Goal: Information Seeking & Learning: Learn about a topic

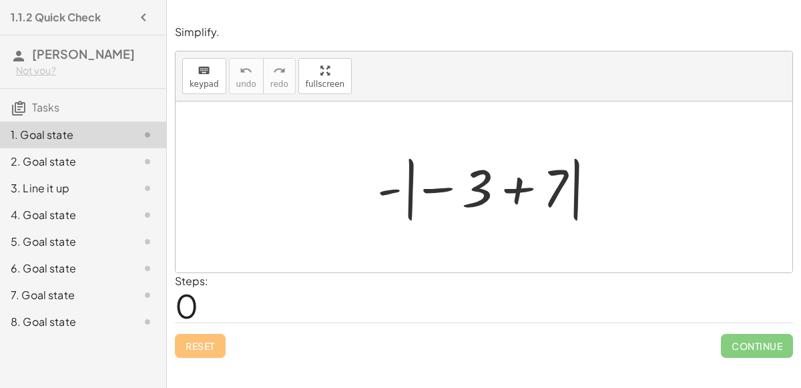
click at [513, 188] on div at bounding box center [490, 187] width 238 height 74
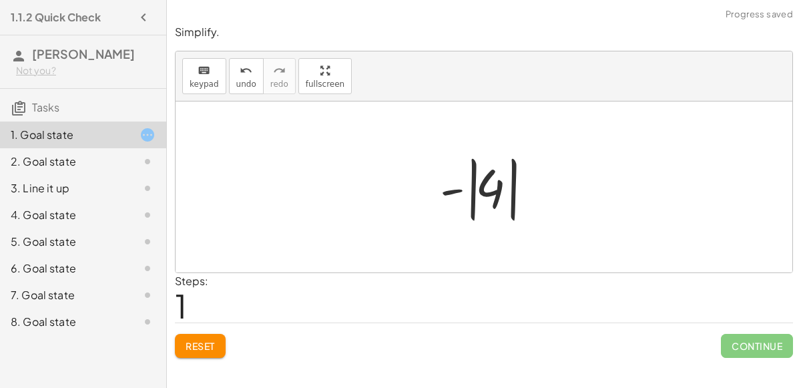
click at [458, 190] on div at bounding box center [489, 187] width 112 height 74
click at [472, 192] on div at bounding box center [489, 187] width 112 height 74
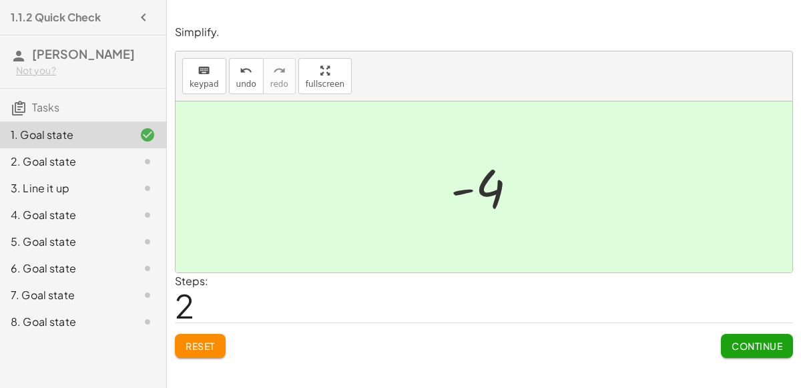
click at [757, 343] on span "Continue" at bounding box center [757, 346] width 51 height 12
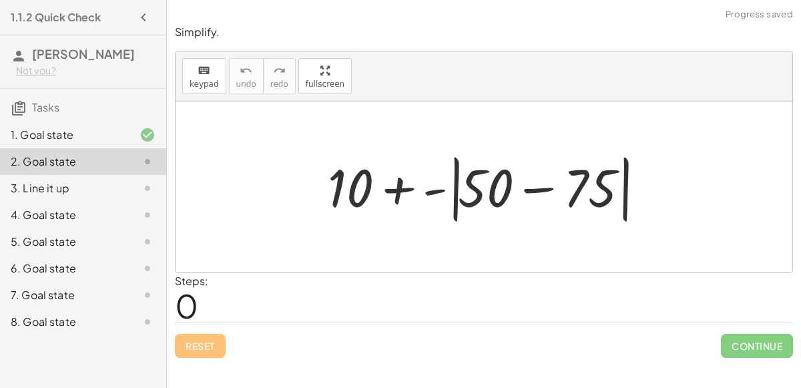
click at [532, 189] on div at bounding box center [489, 187] width 337 height 77
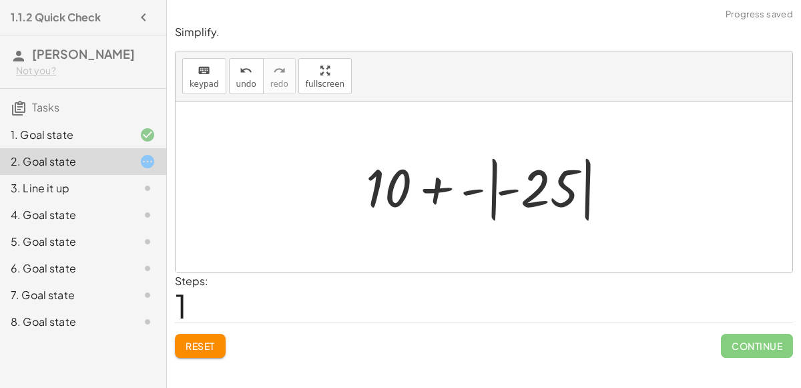
click at [473, 192] on div at bounding box center [489, 187] width 260 height 74
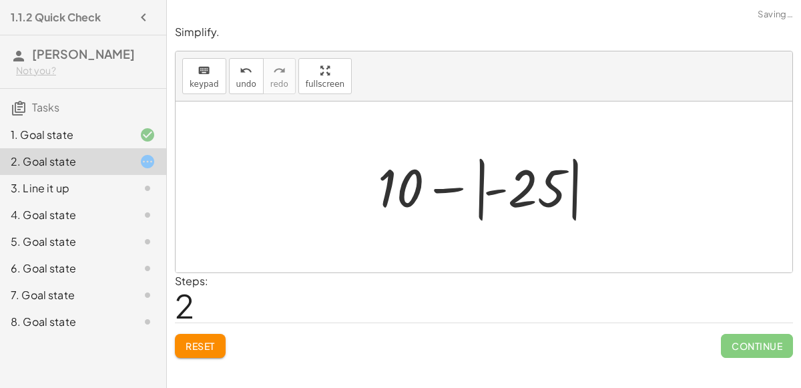
click at [495, 190] on div at bounding box center [489, 187] width 236 height 74
click at [455, 188] on div at bounding box center [489, 187] width 236 height 74
click at [493, 190] on div at bounding box center [489, 187] width 236 height 74
click at [482, 192] on div at bounding box center [489, 187] width 236 height 74
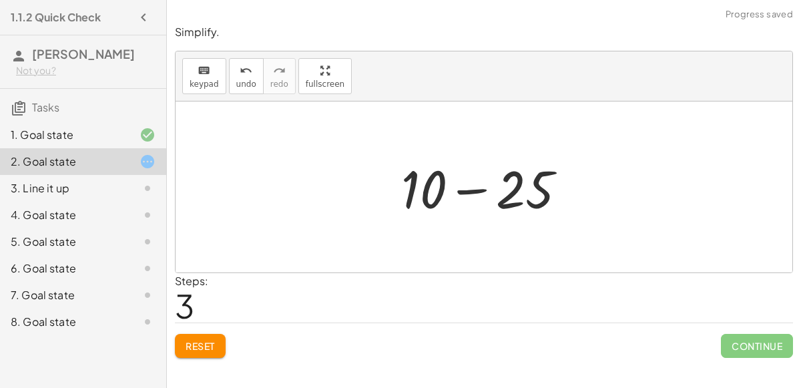
click at [481, 189] on div at bounding box center [490, 187] width 190 height 69
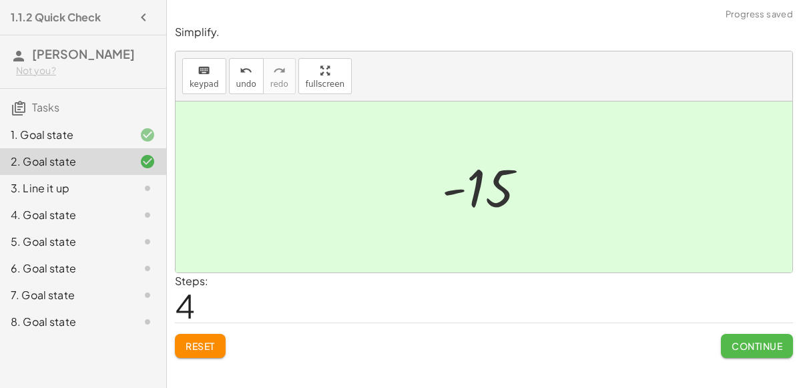
click at [759, 345] on span "Continue" at bounding box center [757, 346] width 51 height 12
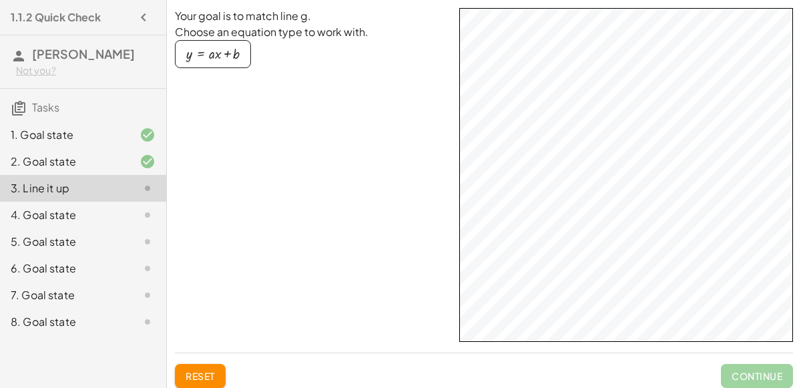
click at [100, 216] on div "4. Goal state" at bounding box center [65, 215] width 108 height 16
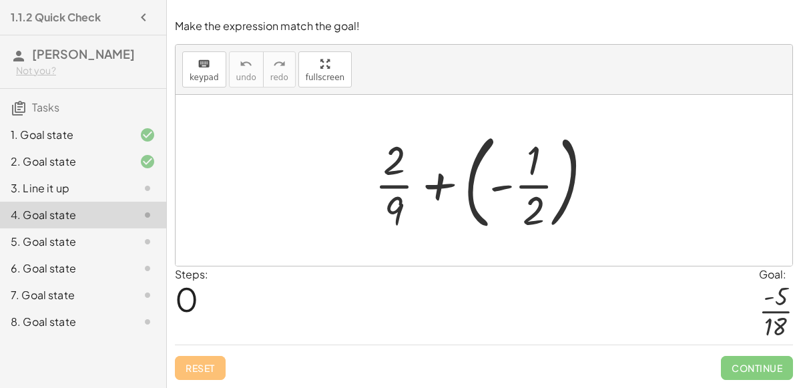
click at [391, 188] on div at bounding box center [489, 180] width 242 height 111
click at [213, 64] on div "keyboard" at bounding box center [204, 63] width 29 height 16
click at [210, 63] on div "keyboard" at bounding box center [204, 63] width 29 height 16
click at [282, 144] on div at bounding box center [484, 180] width 617 height 171
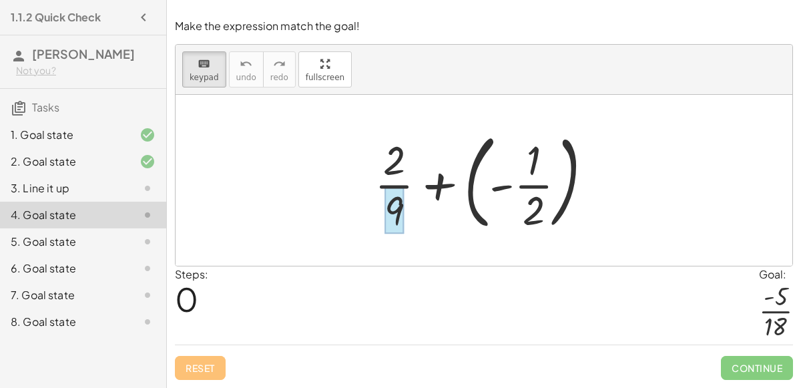
click at [393, 208] on div at bounding box center [394, 210] width 19 height 47
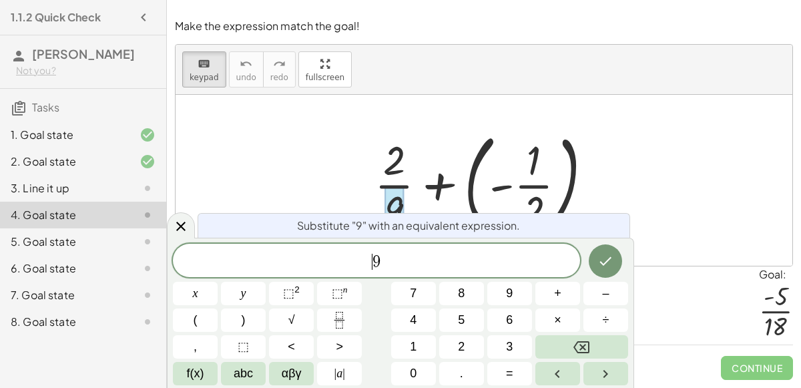
click at [371, 252] on div "​ 9" at bounding box center [376, 260] width 407 height 33
click at [383, 262] on span "9 ​" at bounding box center [376, 261] width 407 height 19
click at [399, 184] on div at bounding box center [489, 180] width 242 height 111
click at [397, 190] on div at bounding box center [394, 210] width 19 height 47
click at [397, 186] on div at bounding box center [489, 180] width 242 height 111
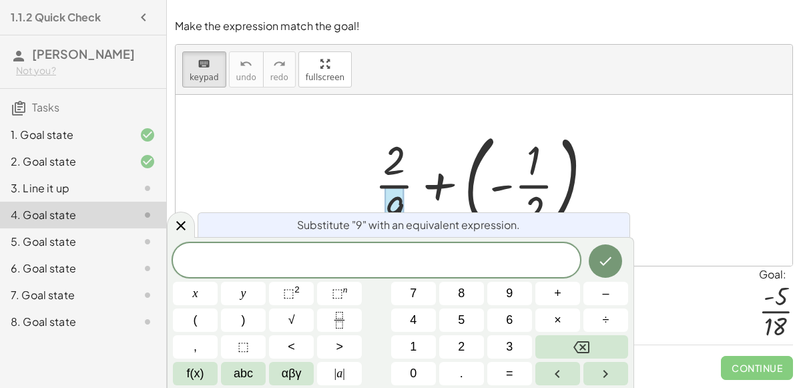
click at [397, 186] on div at bounding box center [489, 180] width 242 height 111
click at [180, 219] on icon at bounding box center [181, 226] width 16 height 16
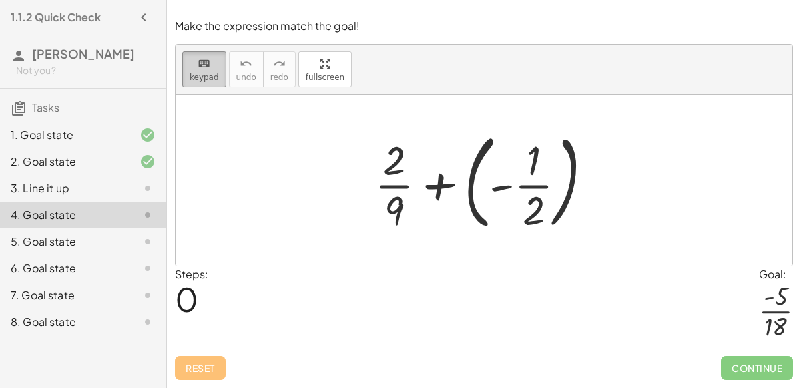
click at [198, 81] on span "keypad" at bounding box center [204, 77] width 29 height 9
click at [208, 66] on div "keyboard" at bounding box center [204, 63] width 29 height 16
click at [393, 188] on div at bounding box center [489, 180] width 242 height 111
drag, startPoint x: 394, startPoint y: 183, endPoint x: 379, endPoint y: 188, distance: 16.3
click at [392, 171] on div at bounding box center [394, 161] width 22 height 47
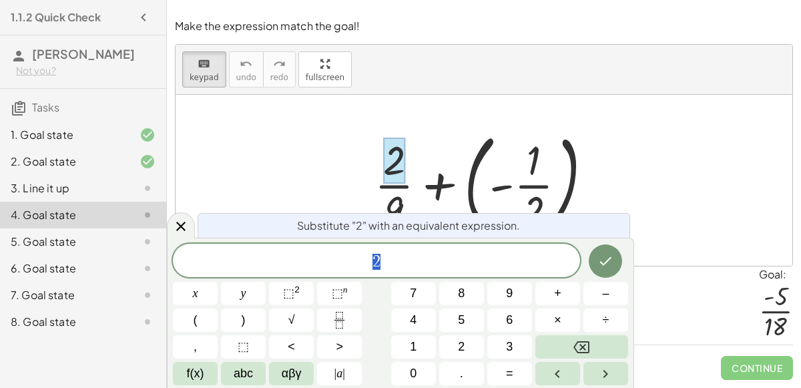
click at [383, 265] on span "2" at bounding box center [376, 261] width 407 height 19
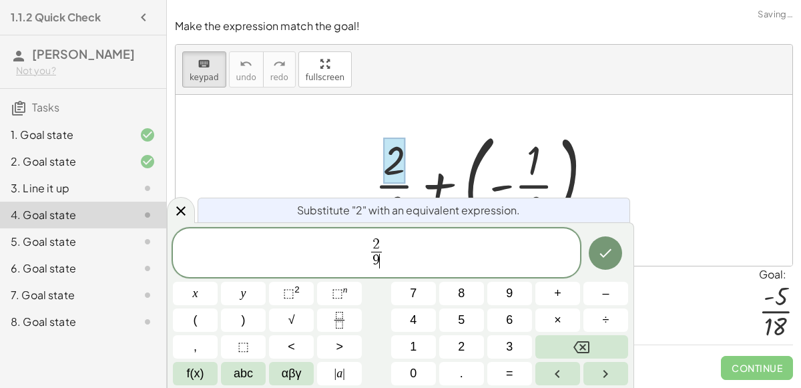
click at [386, 256] on span "2 9 ​ ​" at bounding box center [376, 253] width 407 height 35
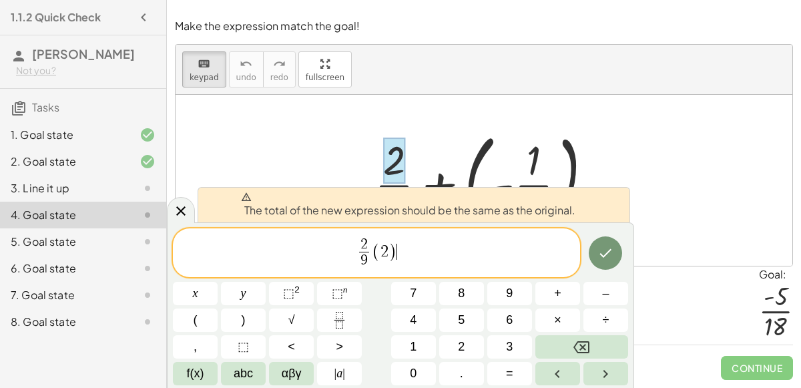
click at [305, 156] on div at bounding box center [484, 180] width 617 height 171
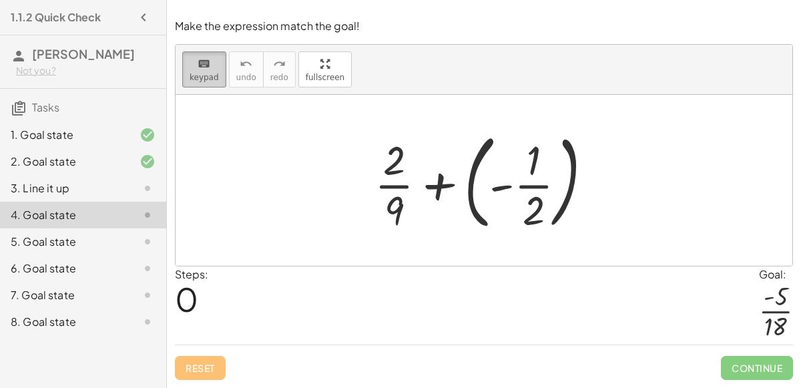
click at [194, 76] on span "keypad" at bounding box center [204, 77] width 29 height 9
click at [212, 69] on div "keyboard" at bounding box center [204, 63] width 29 height 16
click at [390, 168] on div at bounding box center [394, 161] width 22 height 47
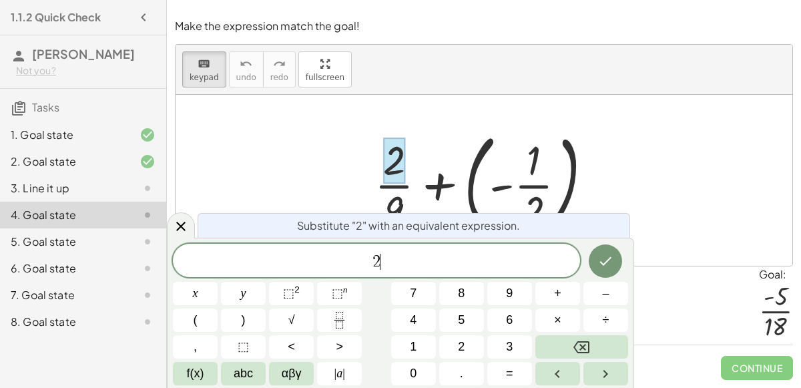
click at [387, 262] on span "2 ​" at bounding box center [376, 261] width 407 height 19
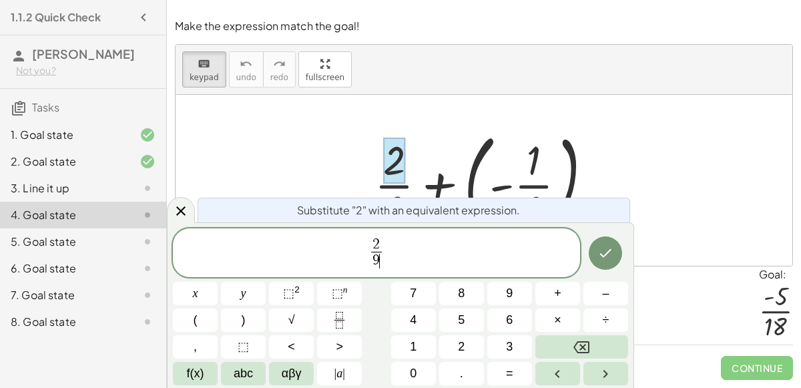
click at [393, 251] on span "2 9 ​ ​" at bounding box center [376, 253] width 407 height 35
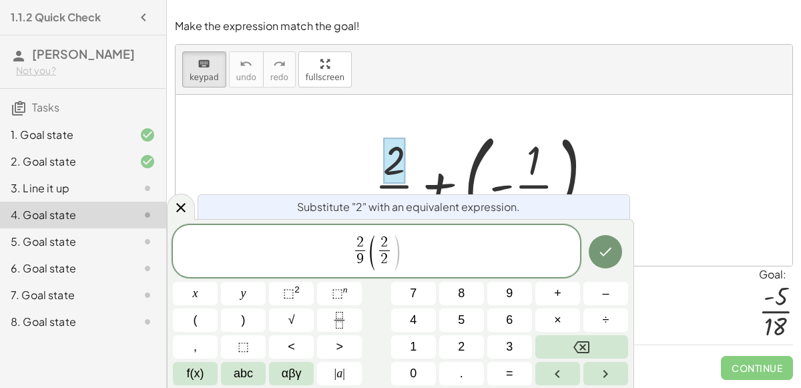
click at [499, 260] on span "2 9 ​ ( 2 2 ​ )" at bounding box center [376, 252] width 407 height 38
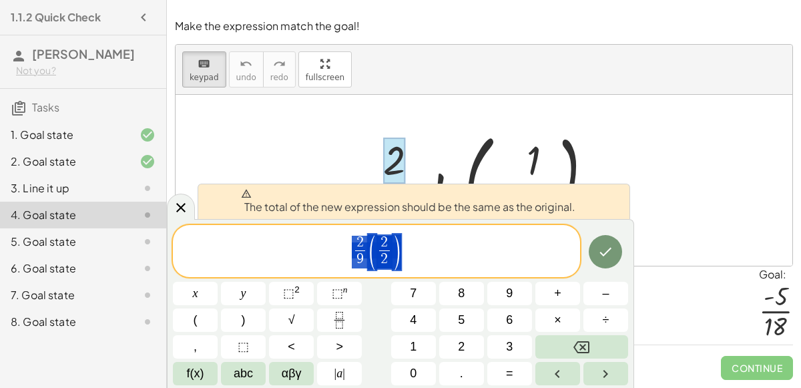
drag, startPoint x: 390, startPoint y: 246, endPoint x: 339, endPoint y: 246, distance: 50.8
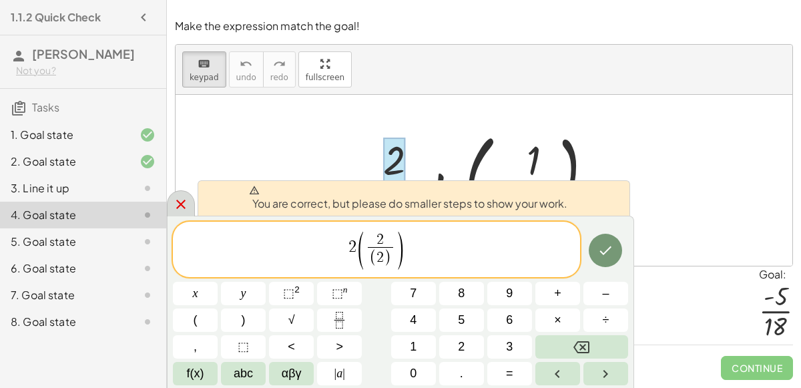
click at [182, 210] on icon at bounding box center [181, 204] width 16 height 16
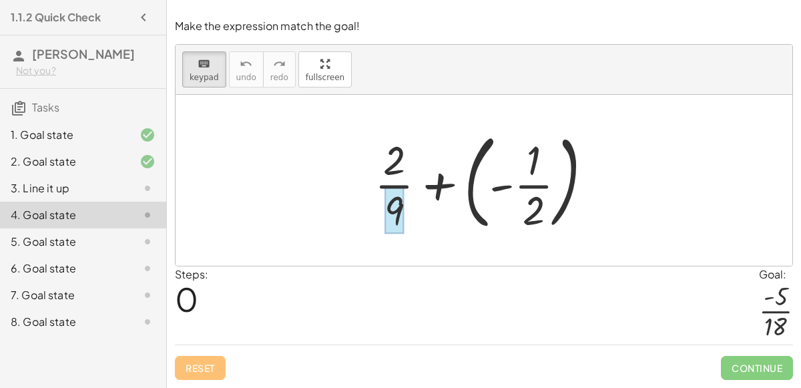
drag, startPoint x: 523, startPoint y: 203, endPoint x: 395, endPoint y: 202, distance: 127.5
drag, startPoint x: 393, startPoint y: 210, endPoint x: 515, endPoint y: 209, distance: 121.5
click at [434, 183] on div at bounding box center [489, 180] width 242 height 111
drag, startPoint x: 403, startPoint y: 174, endPoint x: 400, endPoint y: 224, distance: 49.5
click at [400, 224] on div at bounding box center [394, 210] width 19 height 47
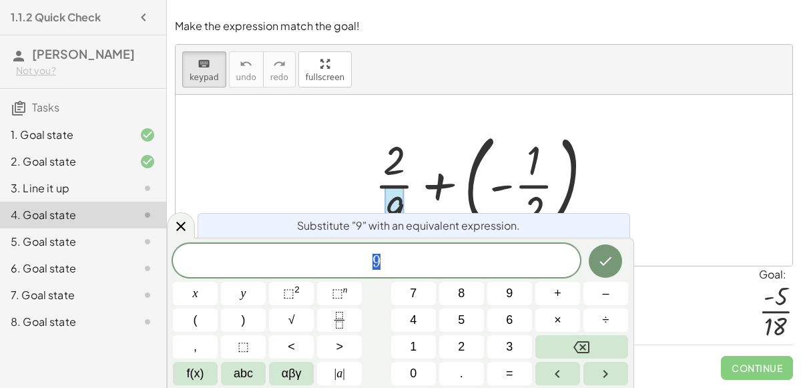
click at [0, 0] on div "Make the expression match the goal! keyboard keypad undo undo redo redo fullscr…" at bounding box center [0, 0] width 0 height 0
click at [179, 221] on icon at bounding box center [181, 226] width 16 height 16
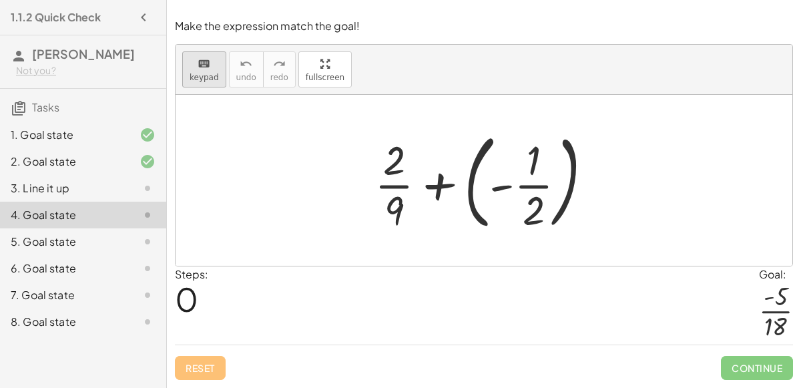
click at [198, 67] on icon "keyboard" at bounding box center [204, 64] width 13 height 16
drag, startPoint x: 391, startPoint y: 162, endPoint x: 393, endPoint y: 207, distance: 45.5
click at [393, 207] on div at bounding box center [489, 180] width 242 height 111
drag, startPoint x: 397, startPoint y: 208, endPoint x: 397, endPoint y: 155, distance: 52.8
click at [397, 156] on div at bounding box center [489, 180] width 242 height 111
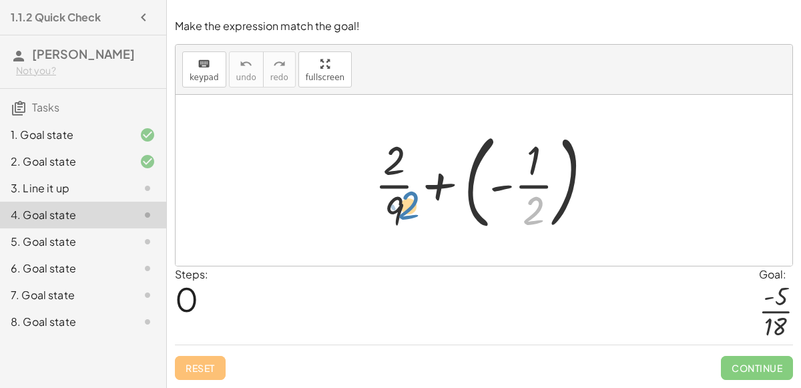
drag, startPoint x: 539, startPoint y: 211, endPoint x: 414, endPoint y: 206, distance: 125.0
click at [414, 206] on div at bounding box center [489, 180] width 242 height 111
click at [399, 210] on div at bounding box center [489, 180] width 242 height 111
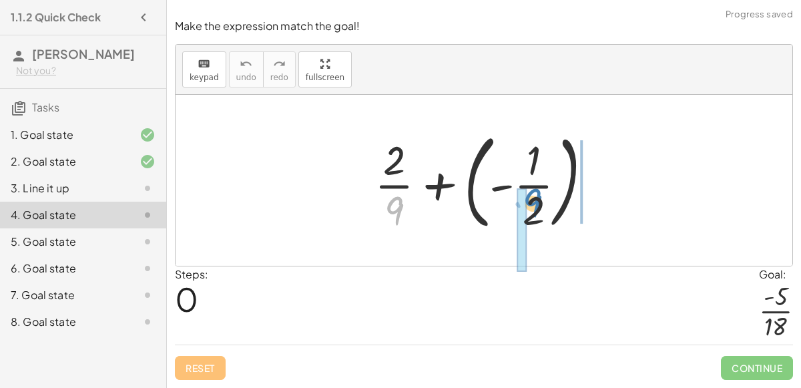
drag, startPoint x: 398, startPoint y: 208, endPoint x: 537, endPoint y: 200, distance: 139.1
click at [537, 200] on div at bounding box center [489, 180] width 242 height 111
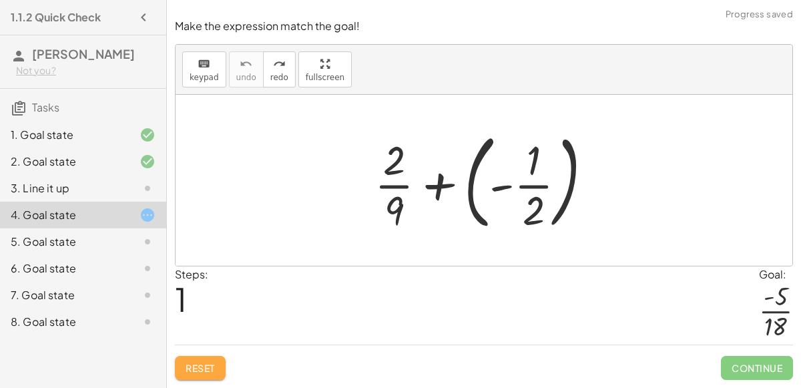
click at [208, 359] on button "Reset" at bounding box center [200, 368] width 51 height 24
click at [469, 177] on div at bounding box center [489, 180] width 242 height 111
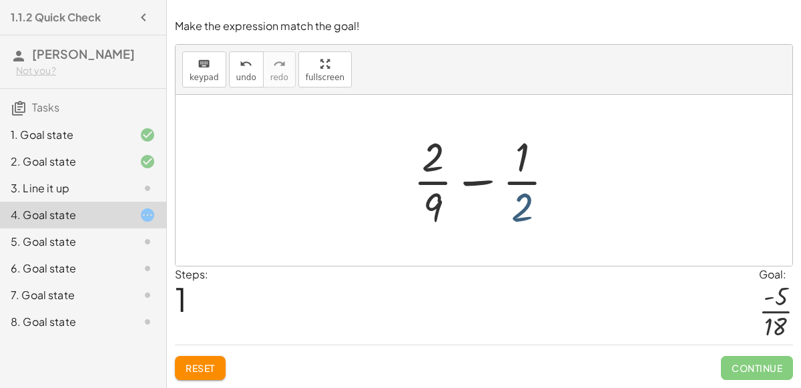
click at [521, 204] on div at bounding box center [490, 180] width 166 height 103
drag, startPoint x: 438, startPoint y: 205, endPoint x: 534, endPoint y: 202, distance: 95.5
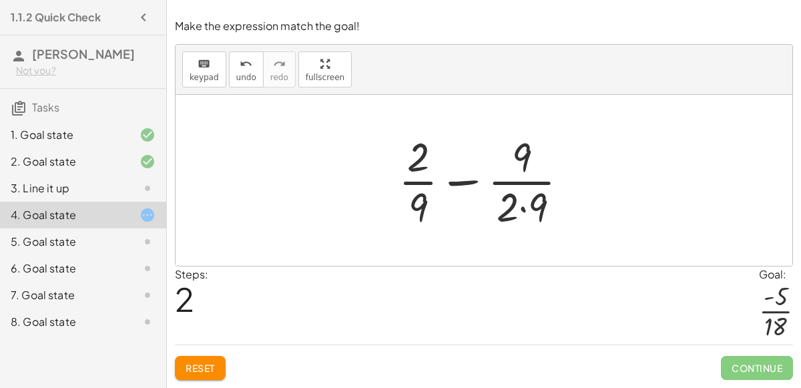
click at [522, 210] on div at bounding box center [489, 180] width 194 height 103
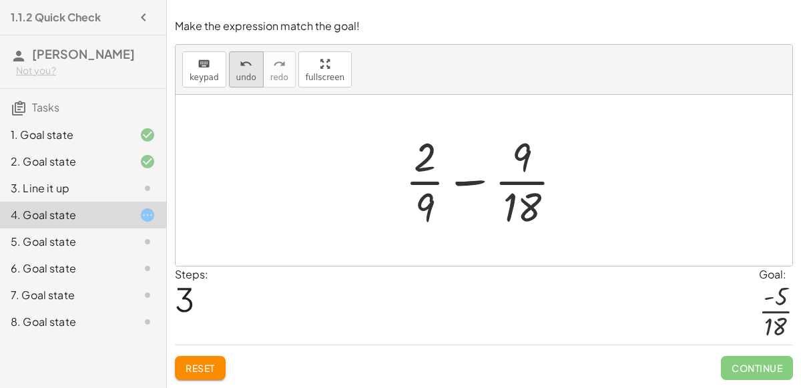
click at [240, 68] on icon "undo" at bounding box center [246, 64] width 13 height 16
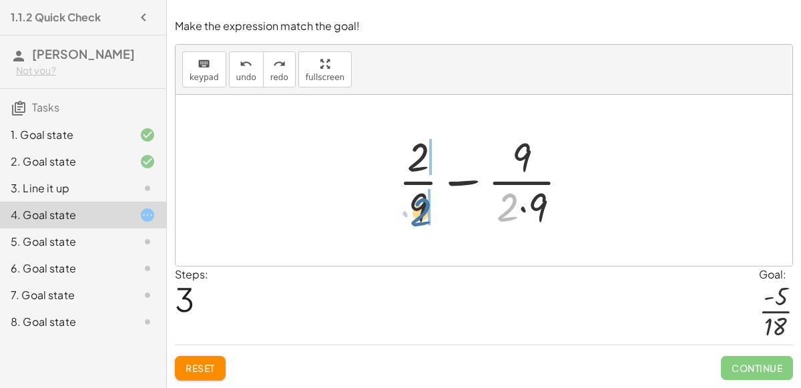
drag, startPoint x: 508, startPoint y: 216, endPoint x: 419, endPoint y: 221, distance: 89.6
click at [419, 221] on div at bounding box center [489, 180] width 194 height 103
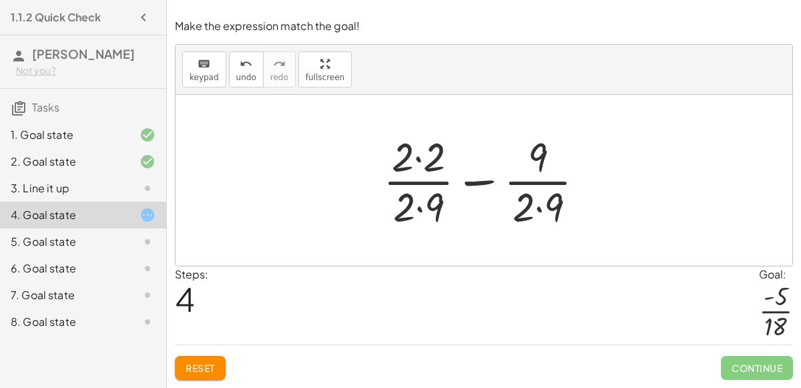
click at [417, 185] on div at bounding box center [490, 180] width 226 height 103
click at [417, 164] on div at bounding box center [490, 180] width 226 height 103
click at [419, 208] on div at bounding box center [490, 180] width 224 height 103
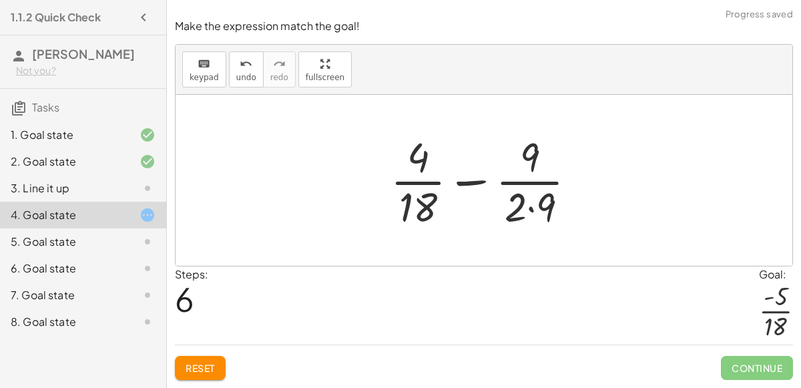
click at [534, 208] on div at bounding box center [489, 180] width 210 height 103
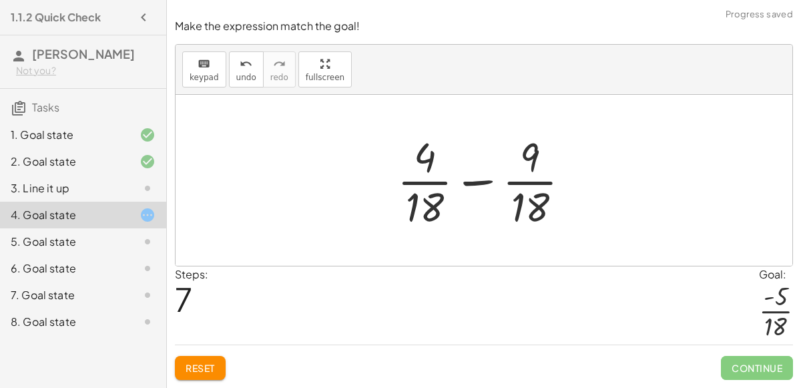
click at [473, 186] on div at bounding box center [489, 180] width 197 height 103
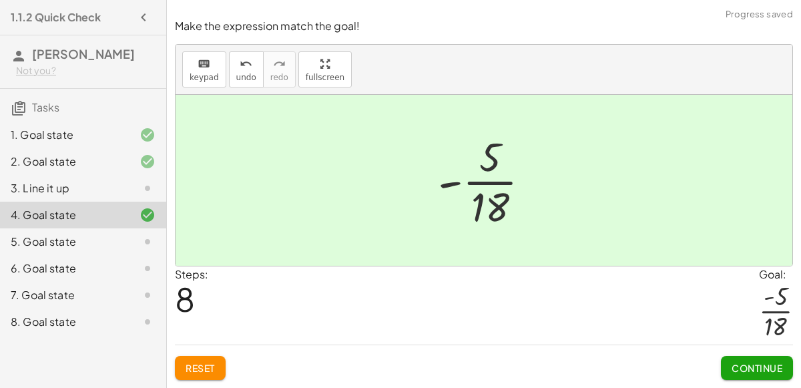
click at [763, 366] on span "Continue" at bounding box center [757, 368] width 51 height 12
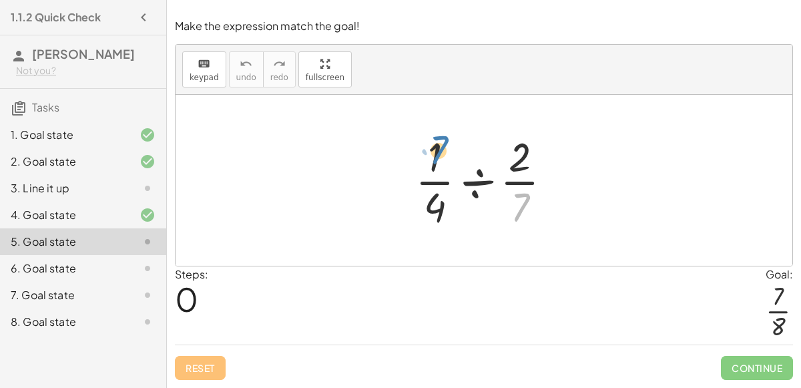
drag, startPoint x: 515, startPoint y: 210, endPoint x: 435, endPoint y: 156, distance: 97.0
click at [435, 156] on div at bounding box center [489, 180] width 161 height 103
click at [471, 182] on div at bounding box center [489, 180] width 161 height 103
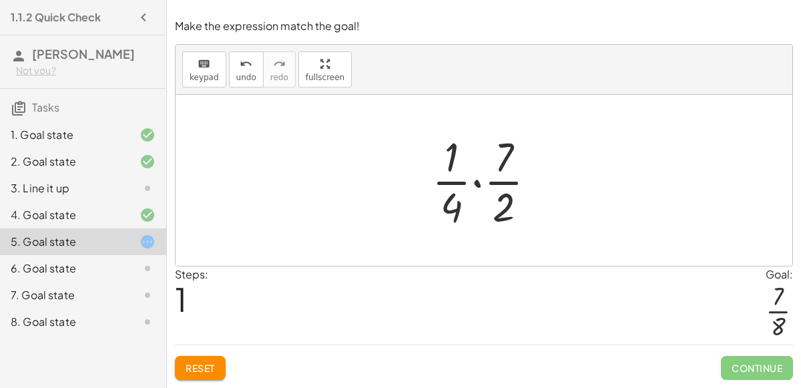
click at [475, 183] on div at bounding box center [489, 180] width 128 height 103
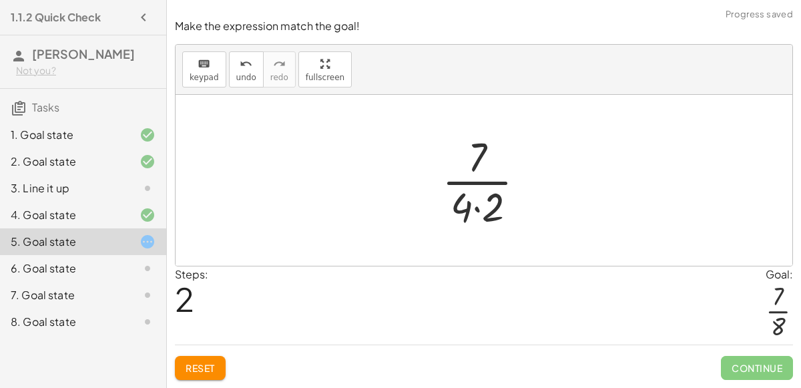
click at [479, 210] on div at bounding box center [489, 180] width 108 height 103
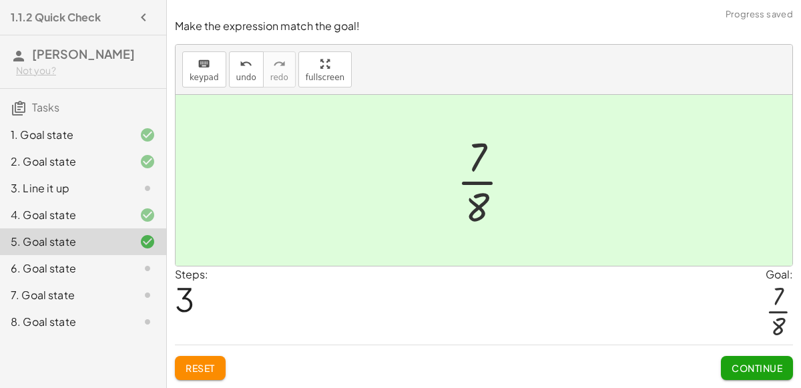
click at [764, 373] on span "Continue" at bounding box center [757, 368] width 51 height 12
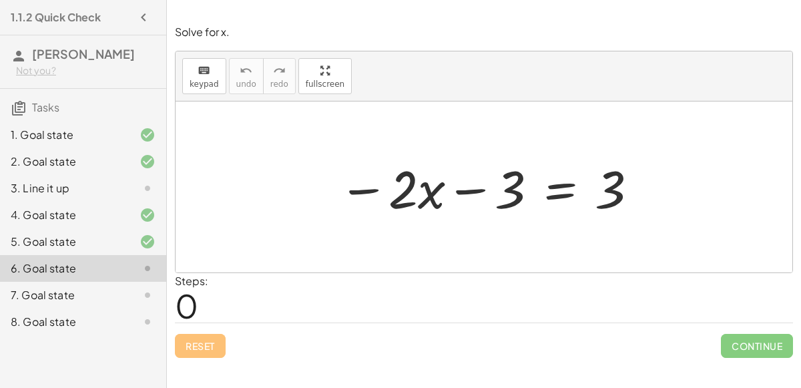
click at [552, 189] on div at bounding box center [489, 187] width 315 height 69
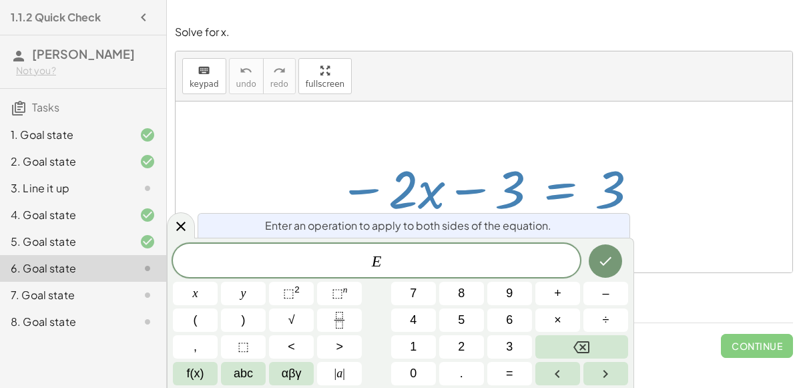
click at [381, 260] on span "E" at bounding box center [376, 261] width 407 height 19
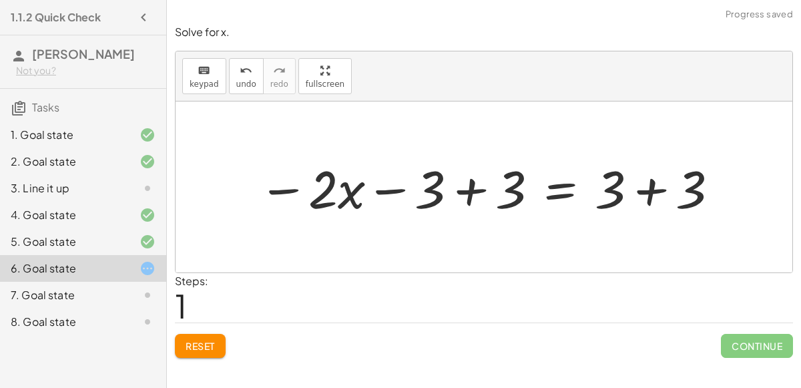
click at [663, 178] on div at bounding box center [489, 187] width 475 height 69
click at [478, 186] on div at bounding box center [449, 187] width 394 height 69
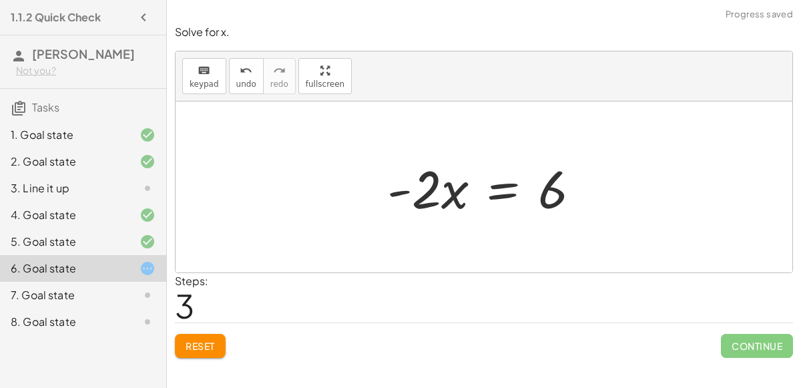
click at [498, 190] on div at bounding box center [489, 187] width 217 height 69
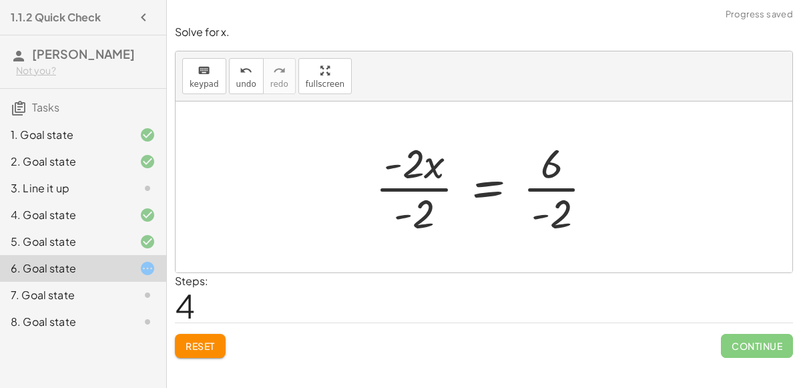
click at [385, 184] on div at bounding box center [490, 187] width 242 height 103
click at [418, 190] on div at bounding box center [490, 187] width 242 height 103
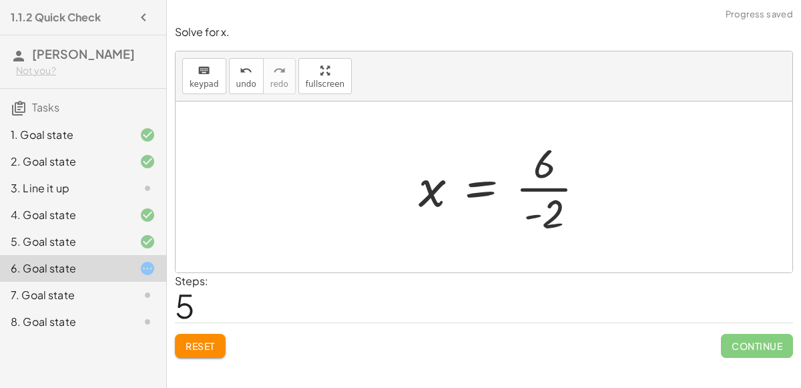
click at [549, 188] on div at bounding box center [507, 187] width 191 height 103
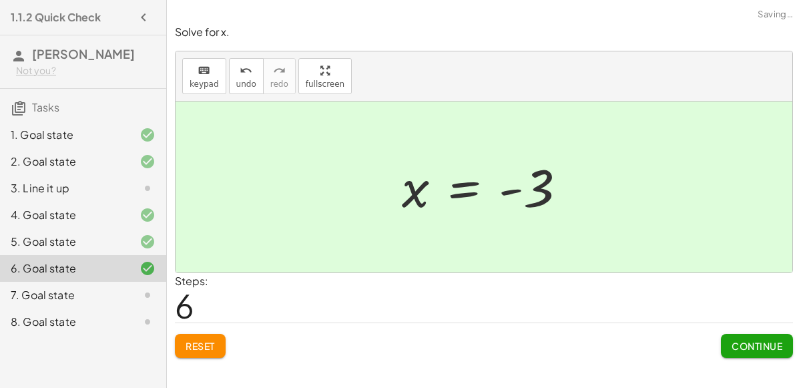
click at [752, 355] on button "Continue" at bounding box center [757, 346] width 72 height 24
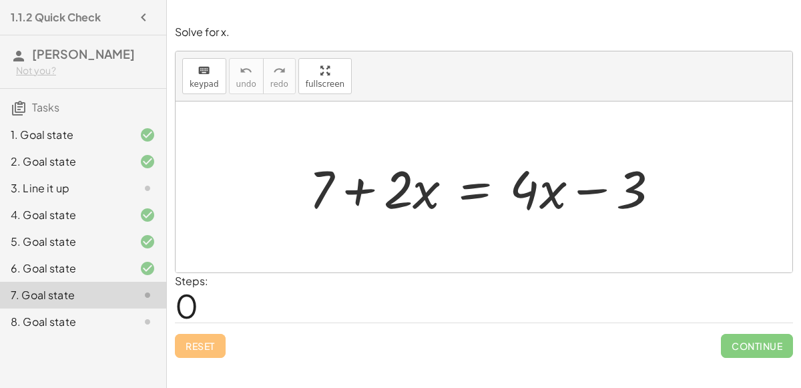
click at [483, 193] on div at bounding box center [489, 187] width 375 height 69
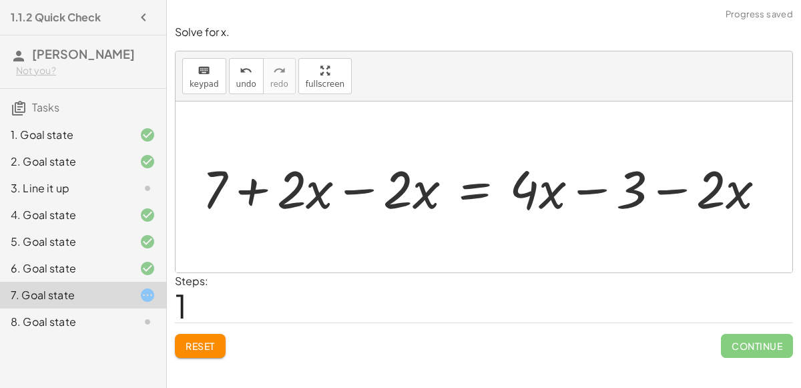
click at [363, 186] on div at bounding box center [490, 187] width 588 height 69
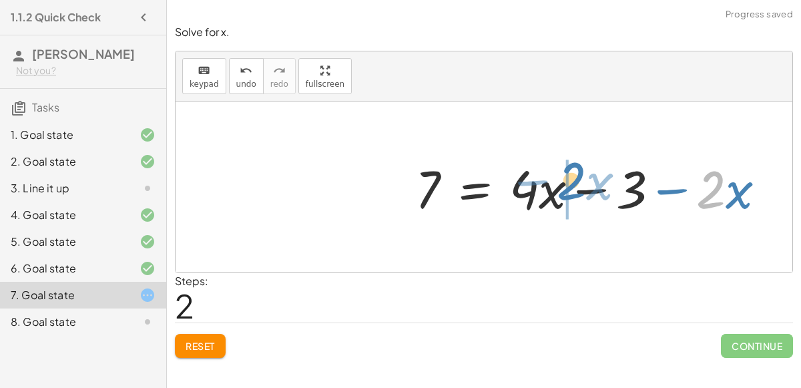
drag, startPoint x: 704, startPoint y: 196, endPoint x: 569, endPoint y: 188, distance: 135.7
click at [569, 188] on div at bounding box center [596, 187] width 375 height 69
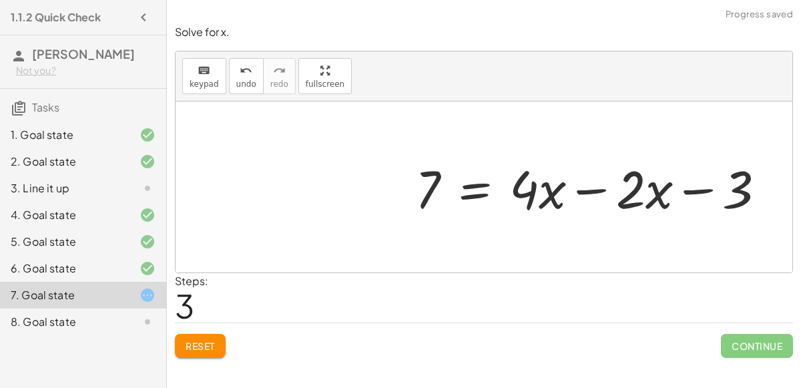
click at [582, 188] on div at bounding box center [596, 187] width 375 height 69
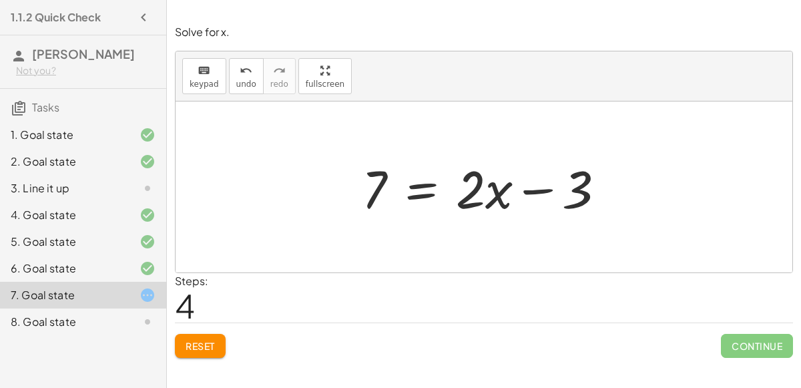
click at [411, 191] on div at bounding box center [489, 187] width 268 height 69
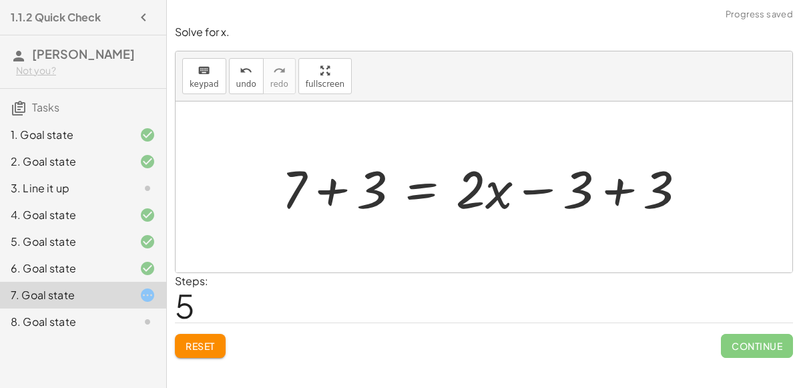
click at [335, 191] on div at bounding box center [489, 187] width 429 height 69
click at [626, 190] on div at bounding box center [519, 187] width 369 height 69
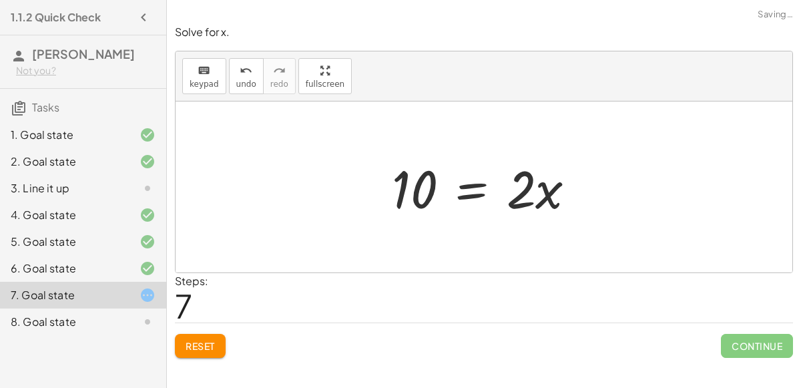
click at [478, 190] on div at bounding box center [489, 187] width 208 height 69
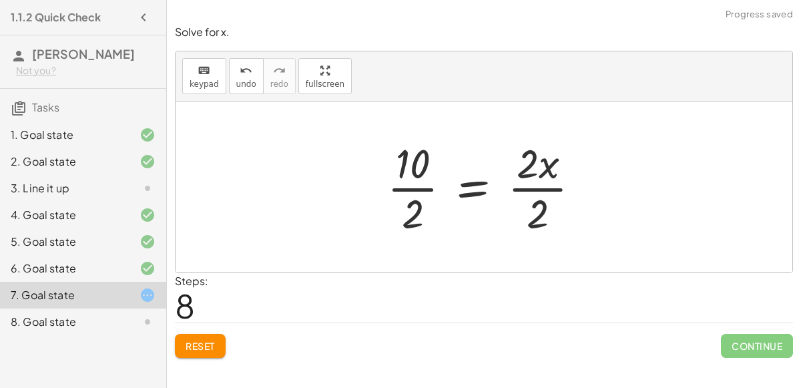
click at [521, 188] on div at bounding box center [489, 187] width 217 height 103
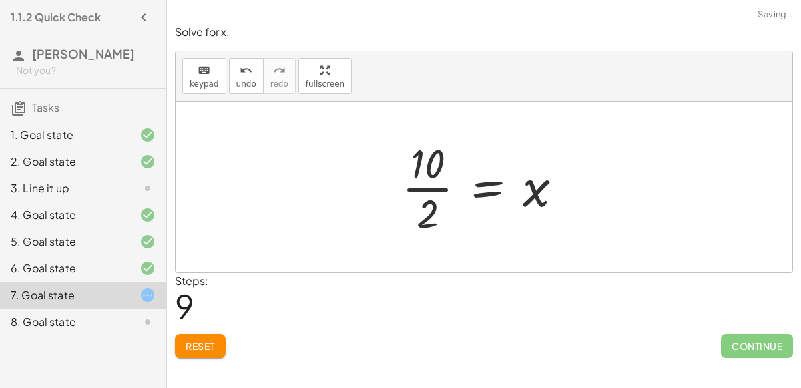
click at [416, 188] on div at bounding box center [487, 187] width 185 height 103
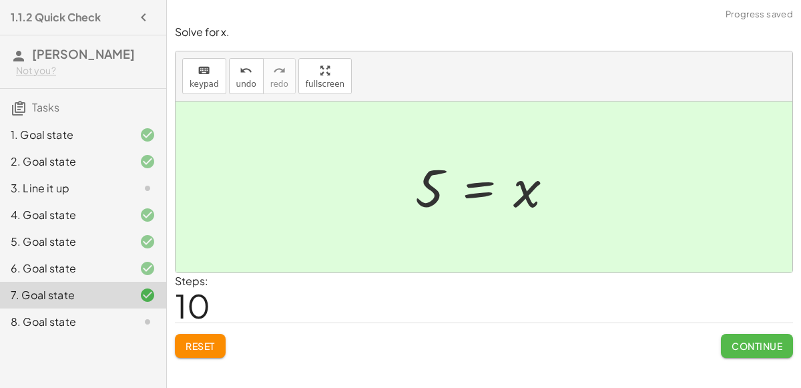
click at [778, 345] on span "Continue" at bounding box center [757, 346] width 51 height 12
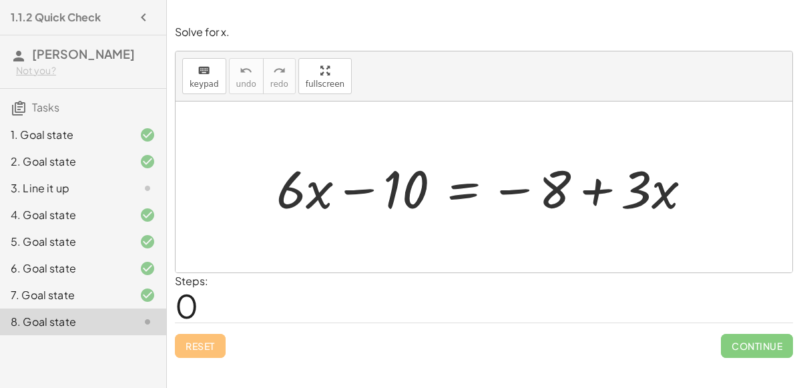
click at [467, 189] on div at bounding box center [489, 187] width 439 height 69
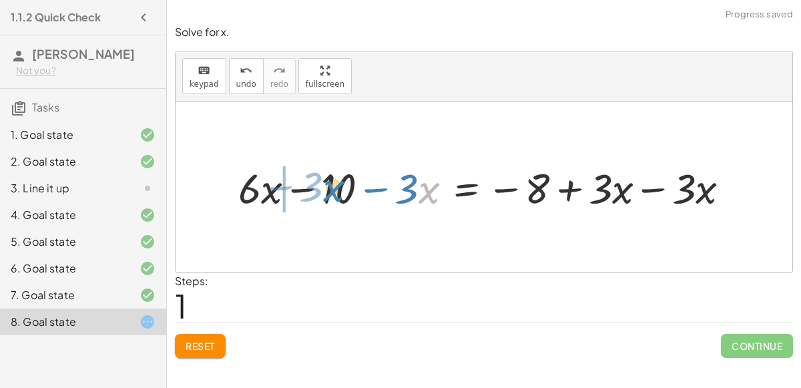
drag, startPoint x: 422, startPoint y: 194, endPoint x: 326, endPoint y: 192, distance: 96.2
click at [326, 192] on div at bounding box center [489, 187] width 515 height 55
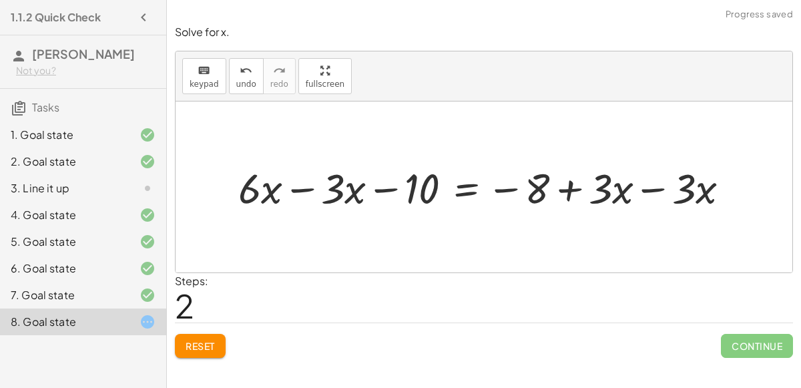
click at [303, 186] on div at bounding box center [489, 187] width 515 height 55
click at [695, 194] on div at bounding box center [531, 187] width 433 height 55
click at [655, 187] on div at bounding box center [531, 187] width 433 height 55
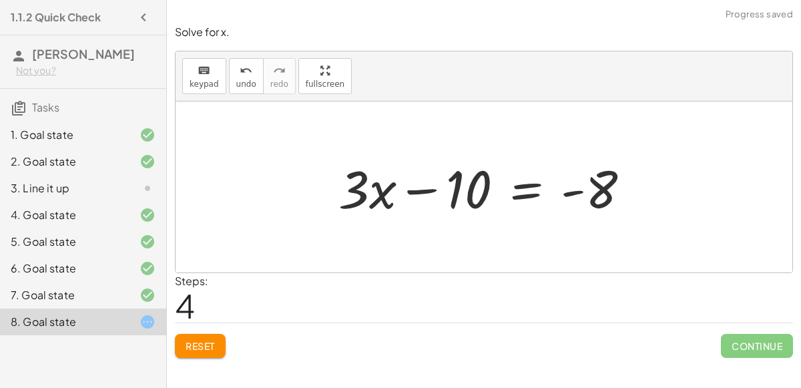
click at [529, 188] on div at bounding box center [490, 187] width 316 height 69
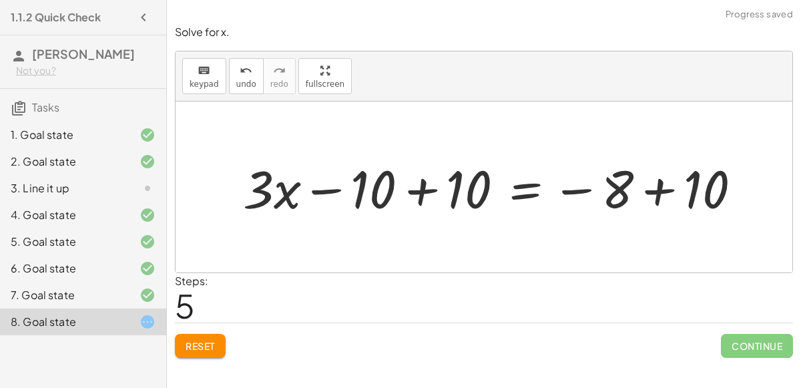
click at [406, 188] on div at bounding box center [497, 187] width 522 height 69
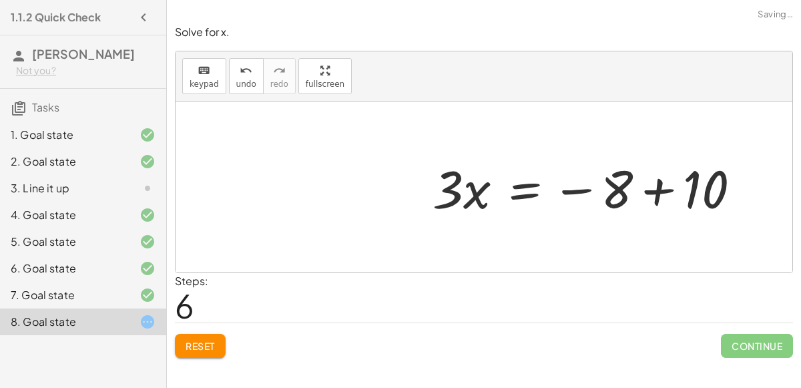
click at [648, 195] on div at bounding box center [592, 187] width 332 height 69
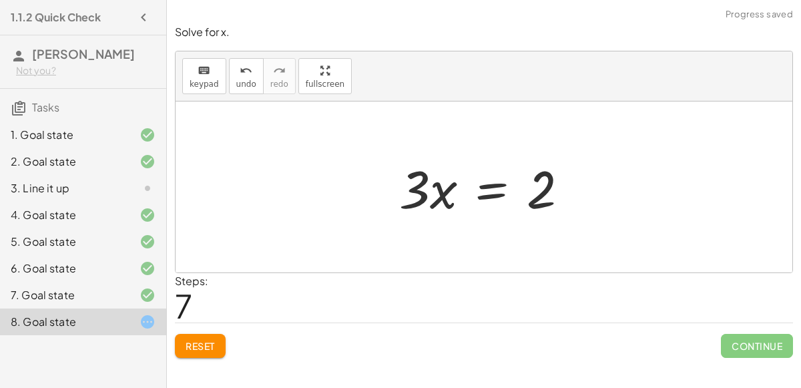
click at [495, 191] on div at bounding box center [490, 187] width 194 height 69
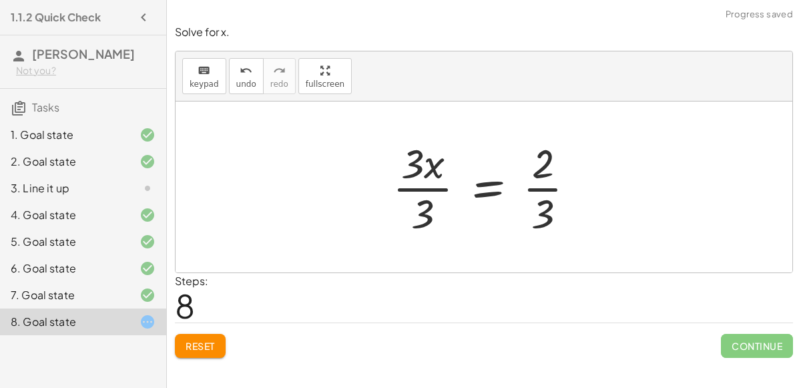
click at [432, 180] on div at bounding box center [489, 187] width 207 height 103
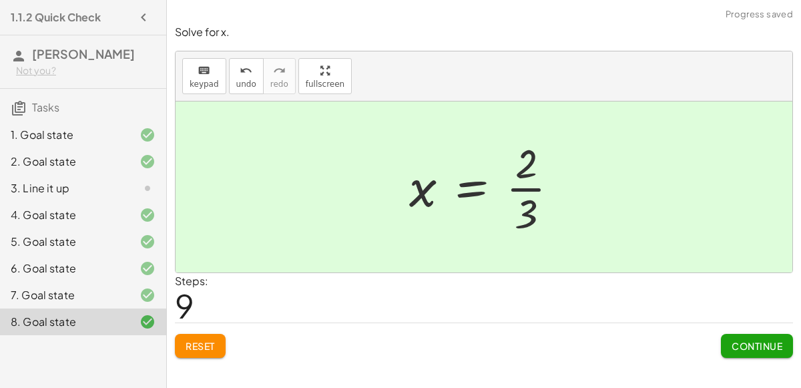
click at [769, 347] on span "Continue" at bounding box center [757, 346] width 51 height 12
